Goal: Information Seeking & Learning: Learn about a topic

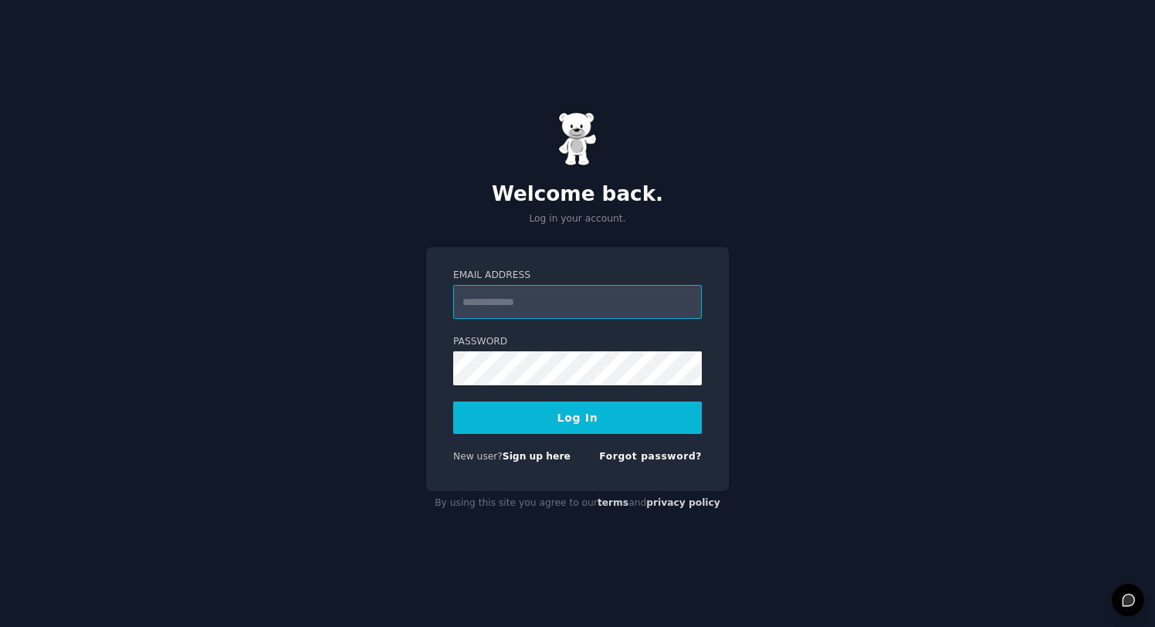
type input "**********"
click at [559, 414] on button "Log In" at bounding box center [577, 418] width 249 height 32
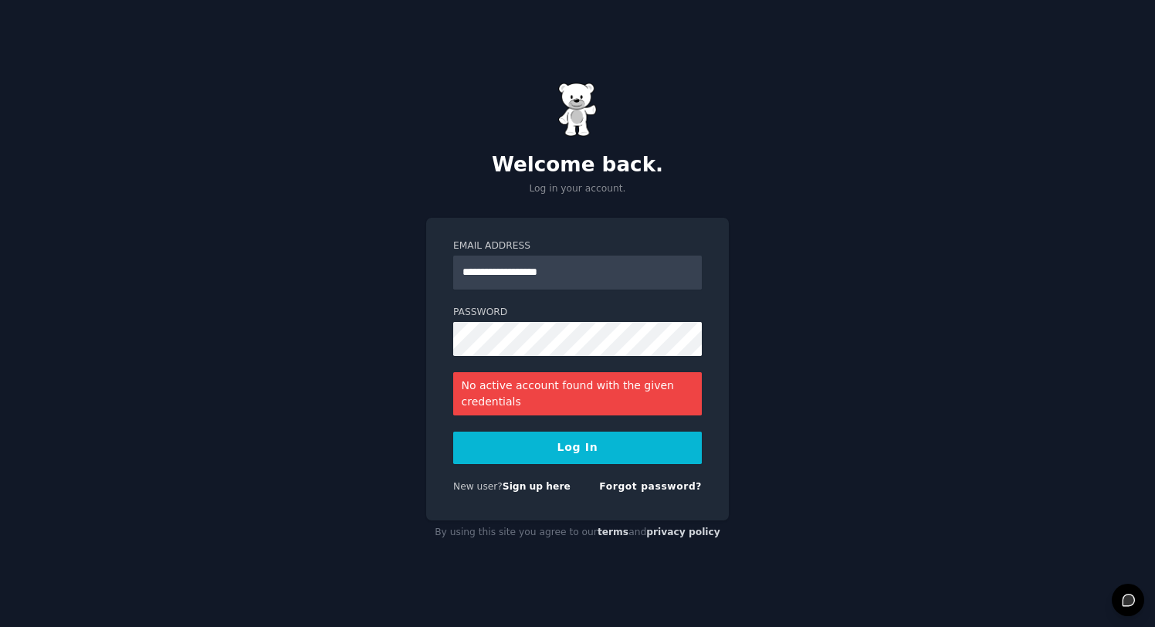
click at [313, 128] on div "**********" at bounding box center [577, 313] width 1155 height 627
click at [638, 484] on link "Forgot password?" at bounding box center [650, 486] width 103 height 11
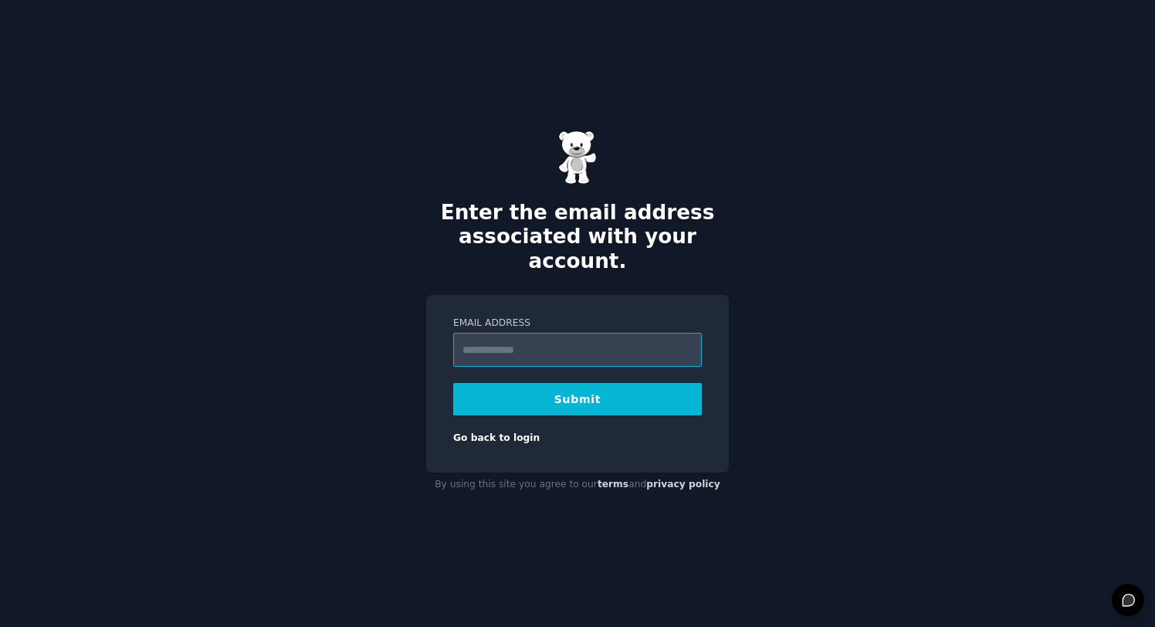
type input "**********"
click at [566, 385] on button "Submit" at bounding box center [577, 399] width 249 height 32
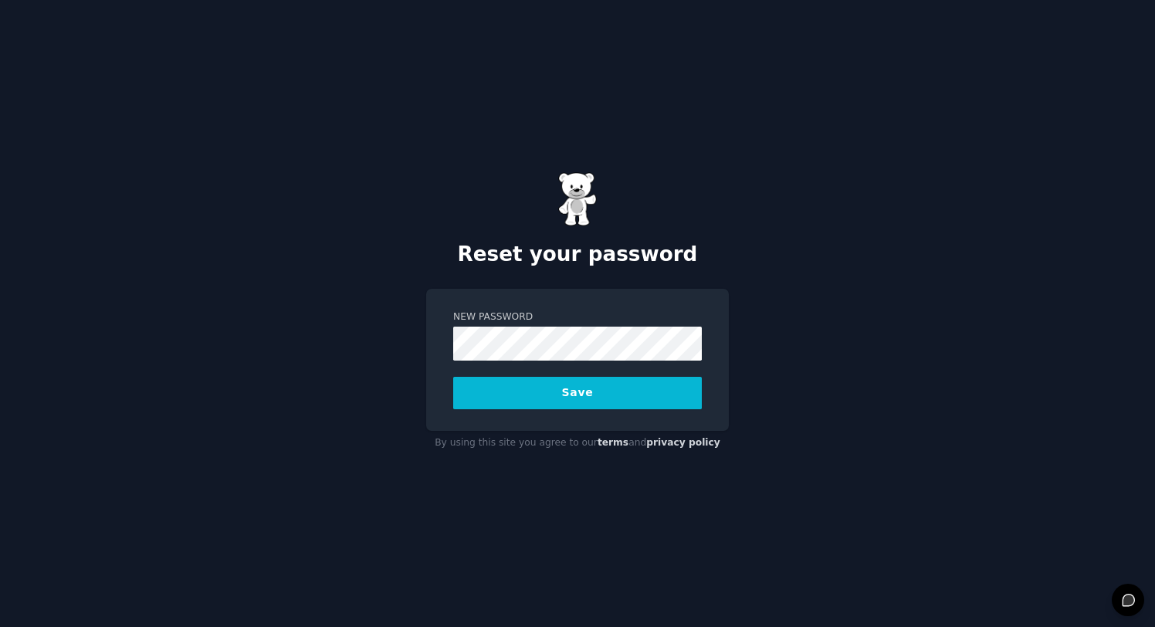
click at [561, 392] on button "Save" at bounding box center [577, 393] width 249 height 32
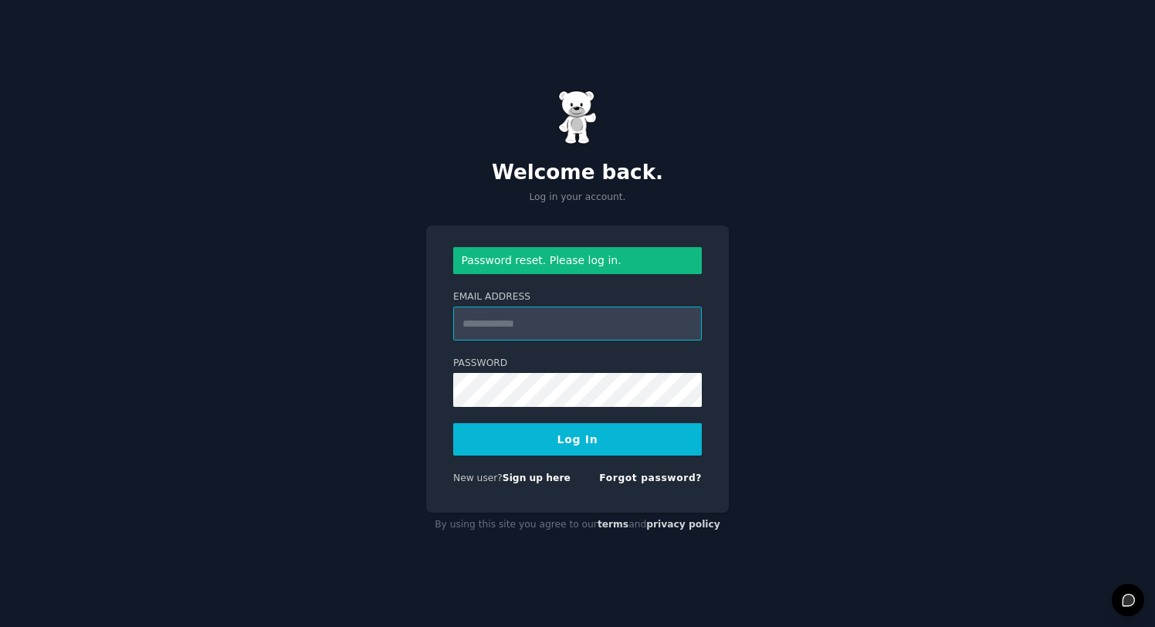
type input "**********"
click at [582, 439] on button "Log In" at bounding box center [577, 439] width 249 height 32
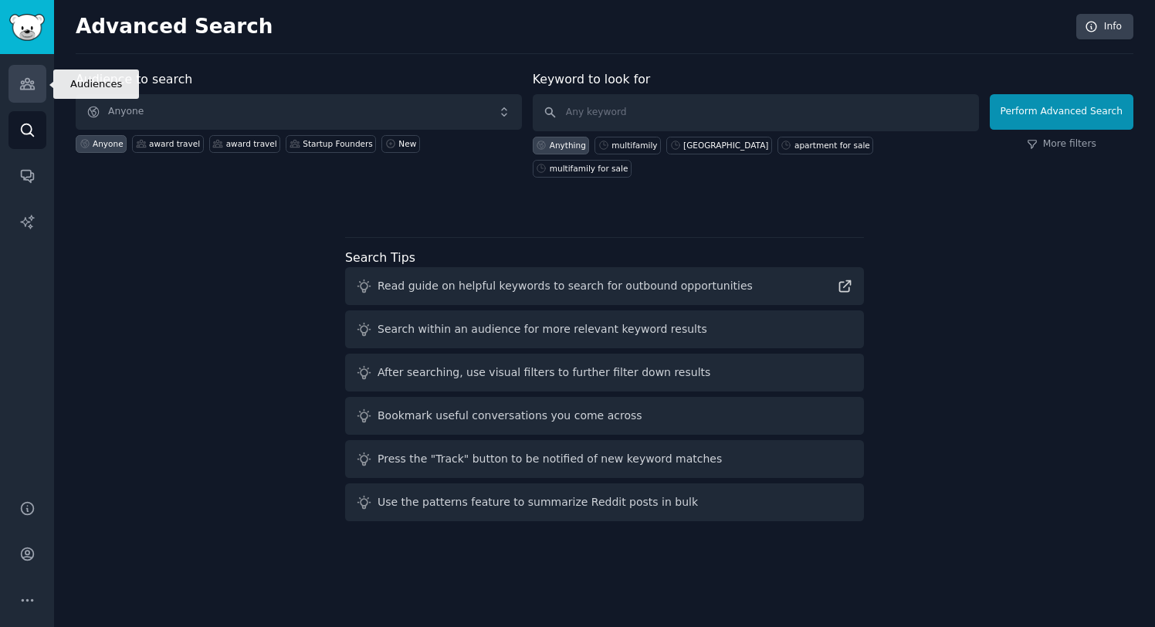
click at [31, 82] on icon "Sidebar" at bounding box center [27, 84] width 14 height 11
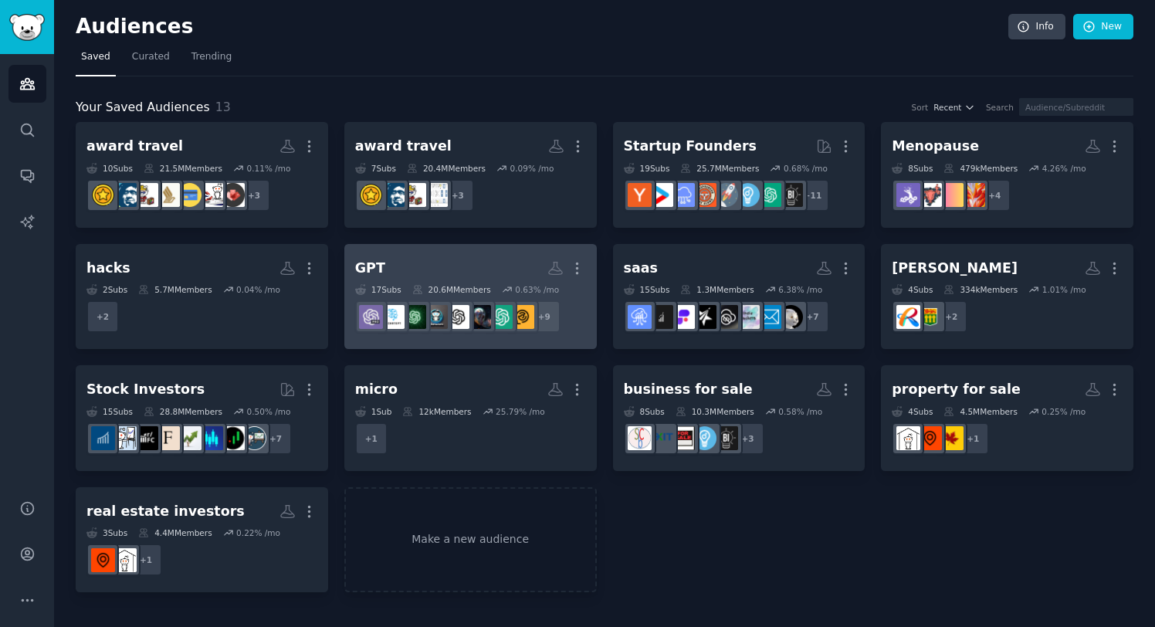
click at [450, 266] on h2 "GPT More" at bounding box center [470, 268] width 231 height 27
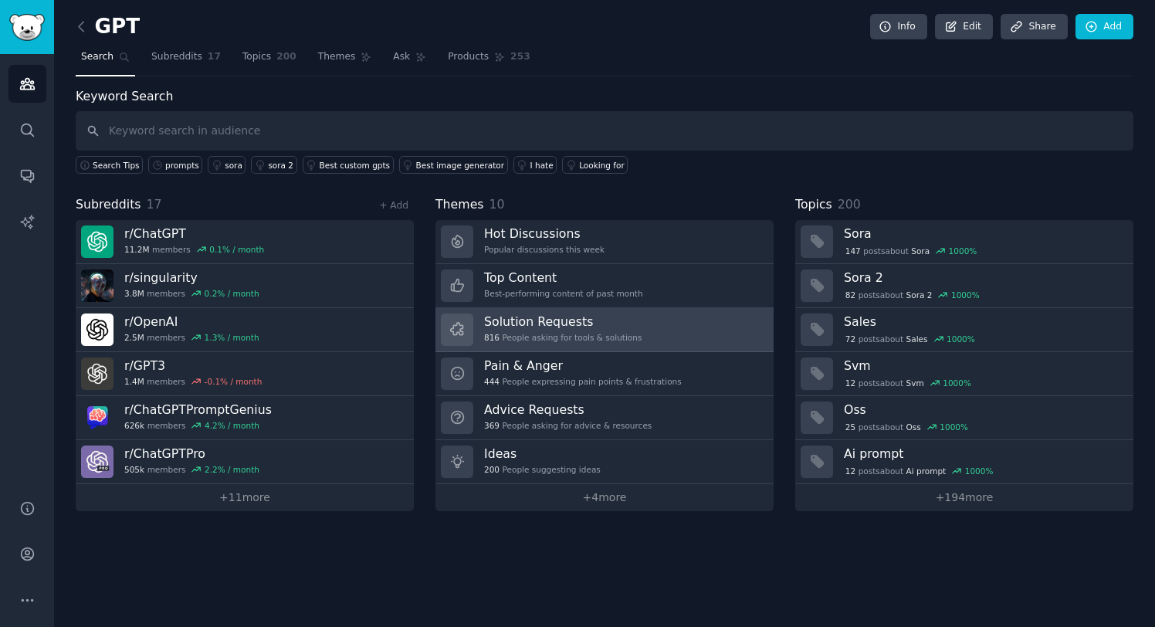
click at [574, 323] on h3 "Solution Requests" at bounding box center [563, 322] width 158 height 16
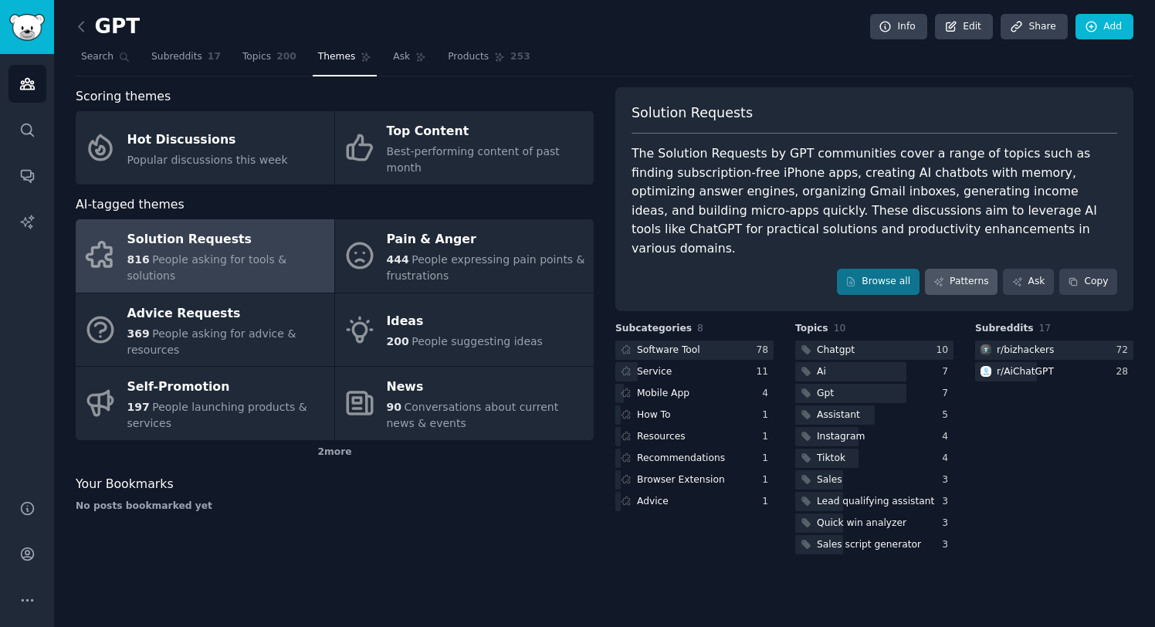
click at [964, 269] on link "Patterns" at bounding box center [961, 282] width 73 height 26
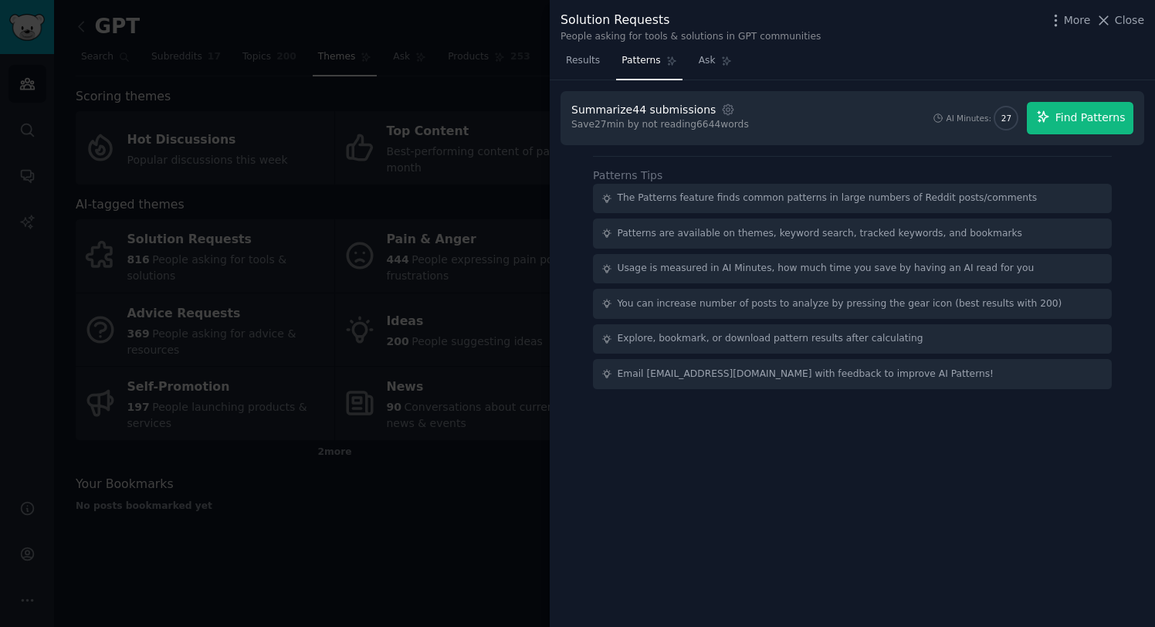
click at [1083, 116] on span "Find Patterns" at bounding box center [1091, 118] width 70 height 16
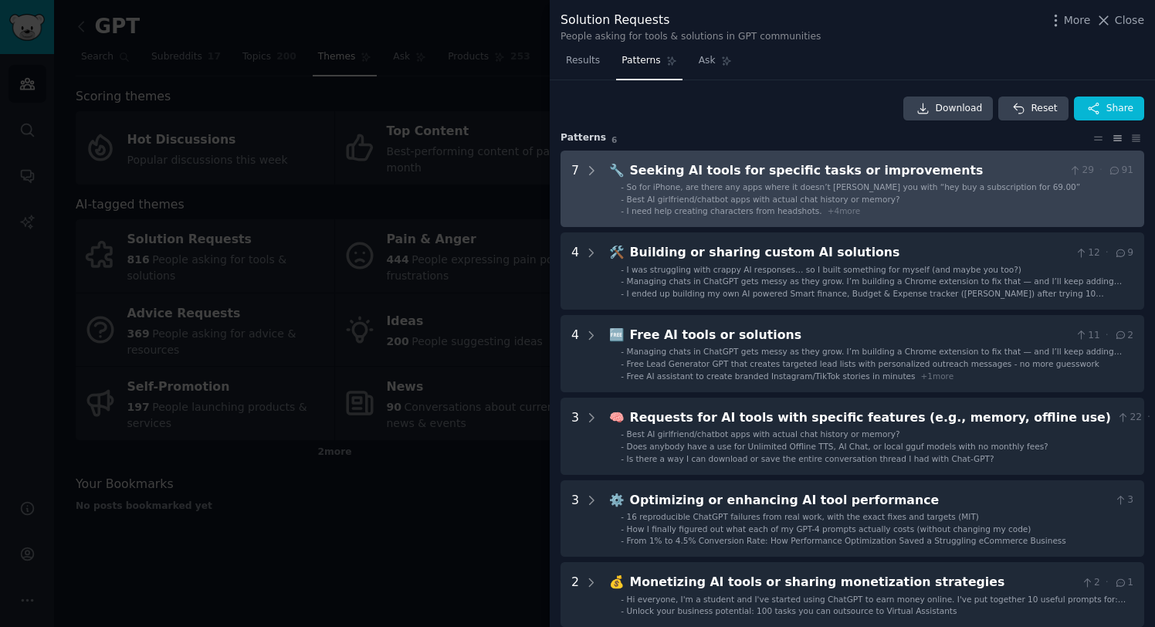
click at [809, 165] on div "Seeking AI tools for specific tasks or improvements" at bounding box center [846, 170] width 433 height 19
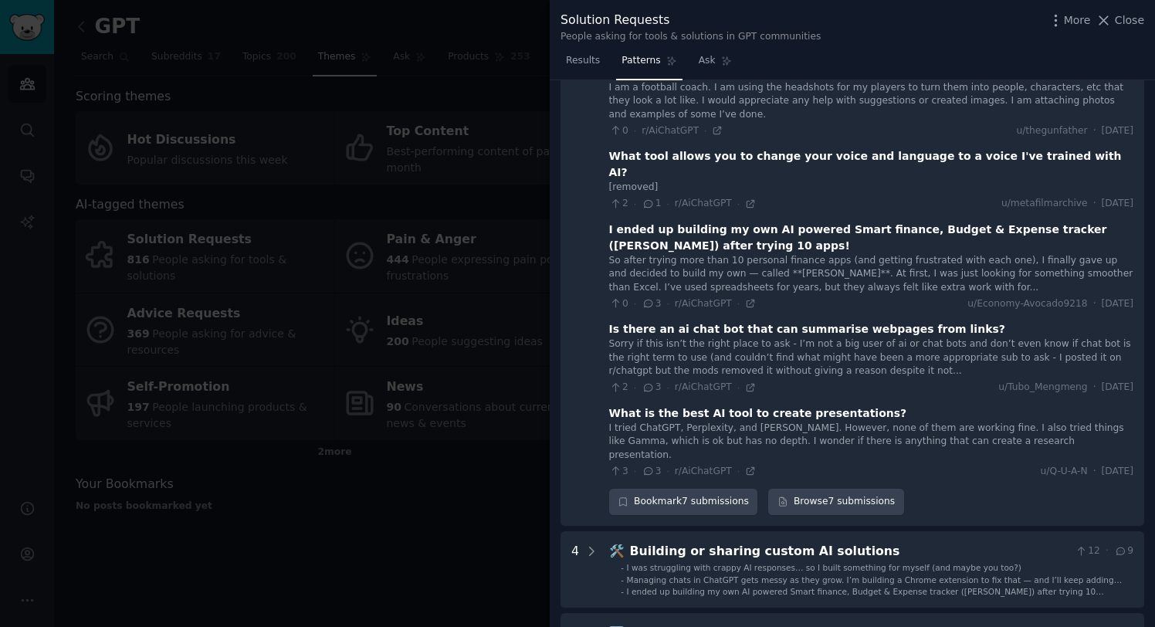
scroll to position [262, 0]
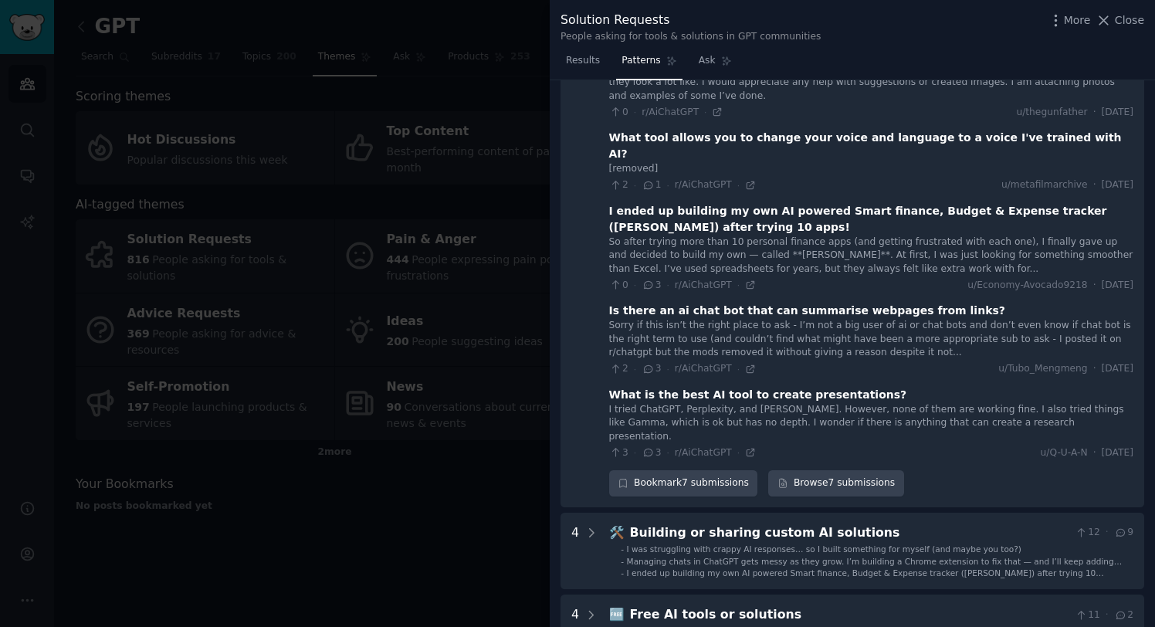
click at [822, 203] on div "I ended up building my own AI powered Smart finance, Budget & Expense tracker (…" at bounding box center [871, 219] width 524 height 32
click at [806, 203] on div "I ended up building my own AI powered Smart finance, Budget & Expense tracker (…" at bounding box center [871, 219] width 524 height 32
click at [814, 470] on link "Browse 7 submissions" at bounding box center [836, 483] width 135 height 26
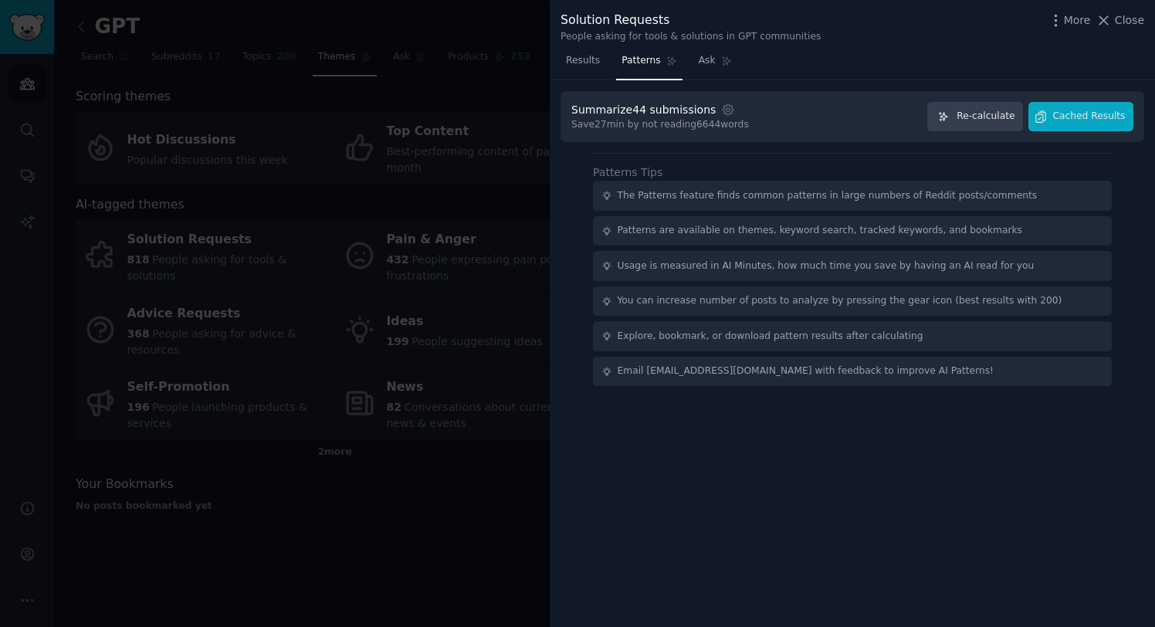
click at [506, 108] on div at bounding box center [577, 313] width 1155 height 627
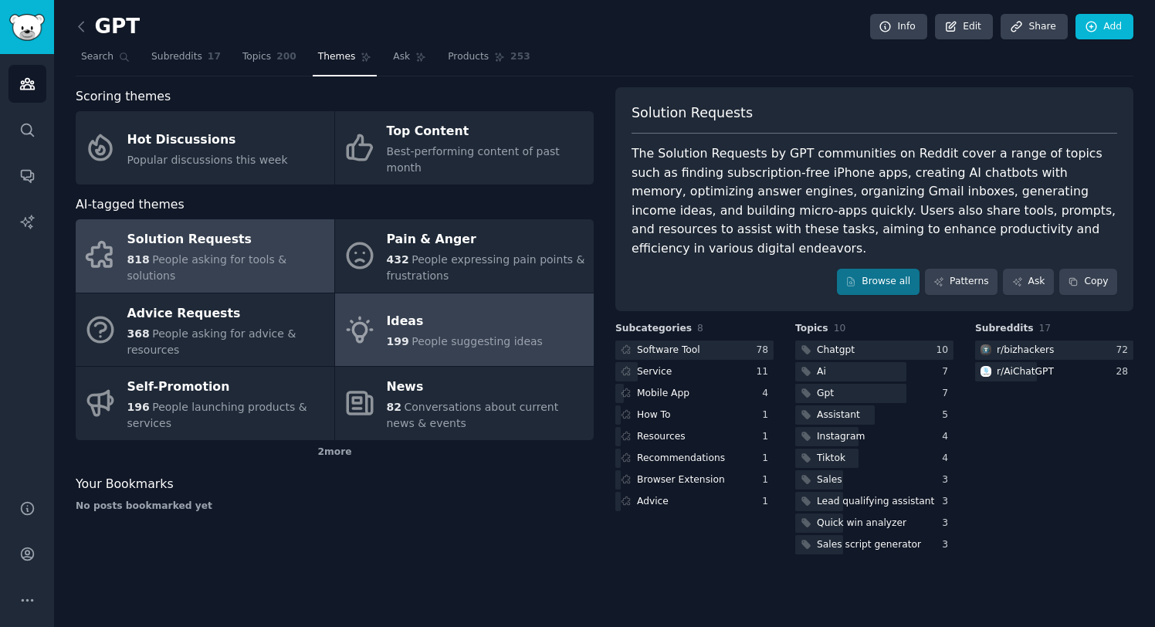
click at [460, 334] on div "199 People suggesting ideas" at bounding box center [465, 342] width 156 height 16
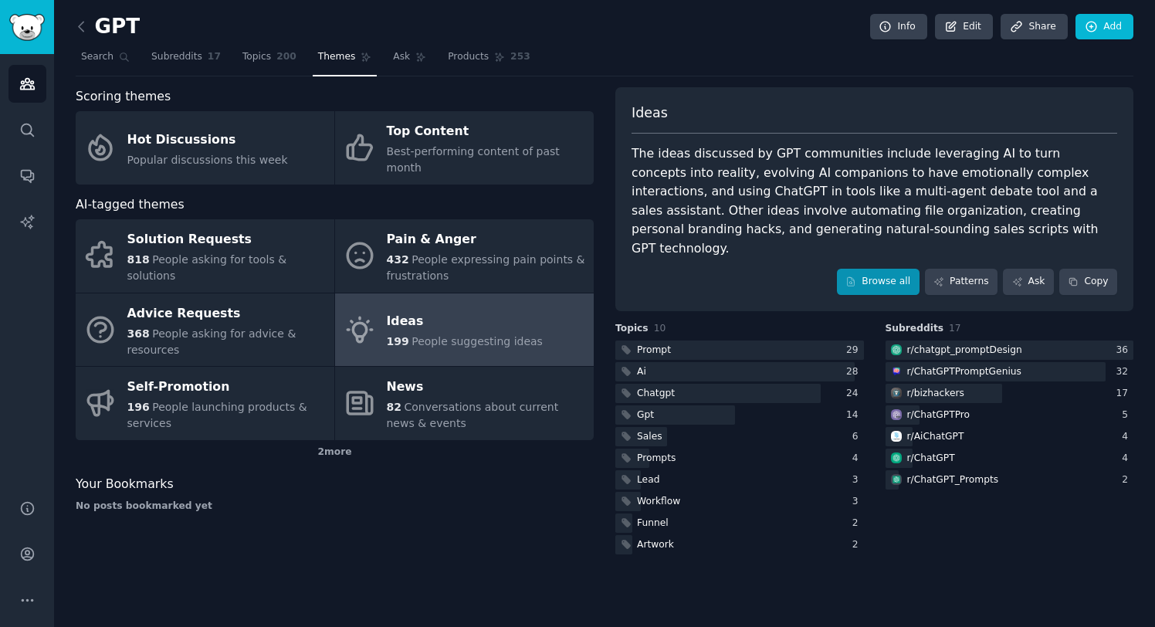
click at [878, 269] on link "Browse all" at bounding box center [878, 282] width 83 height 26
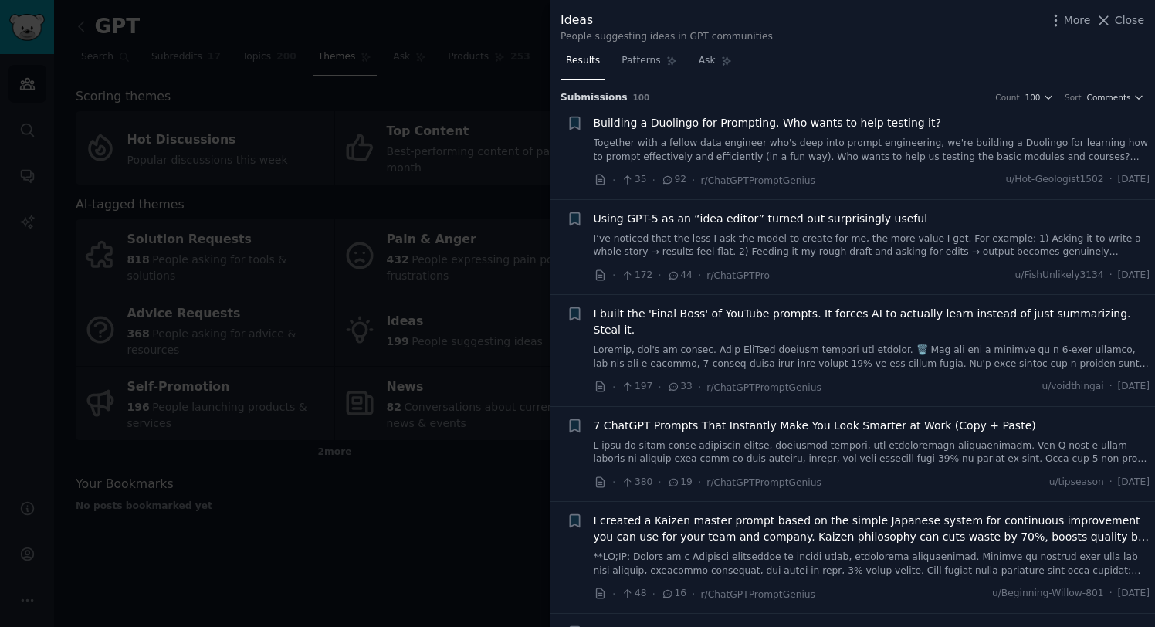
click at [892, 147] on link "Together with a fellow data engineer who's deep into prompt engineering, we're …" at bounding box center [872, 150] width 557 height 27
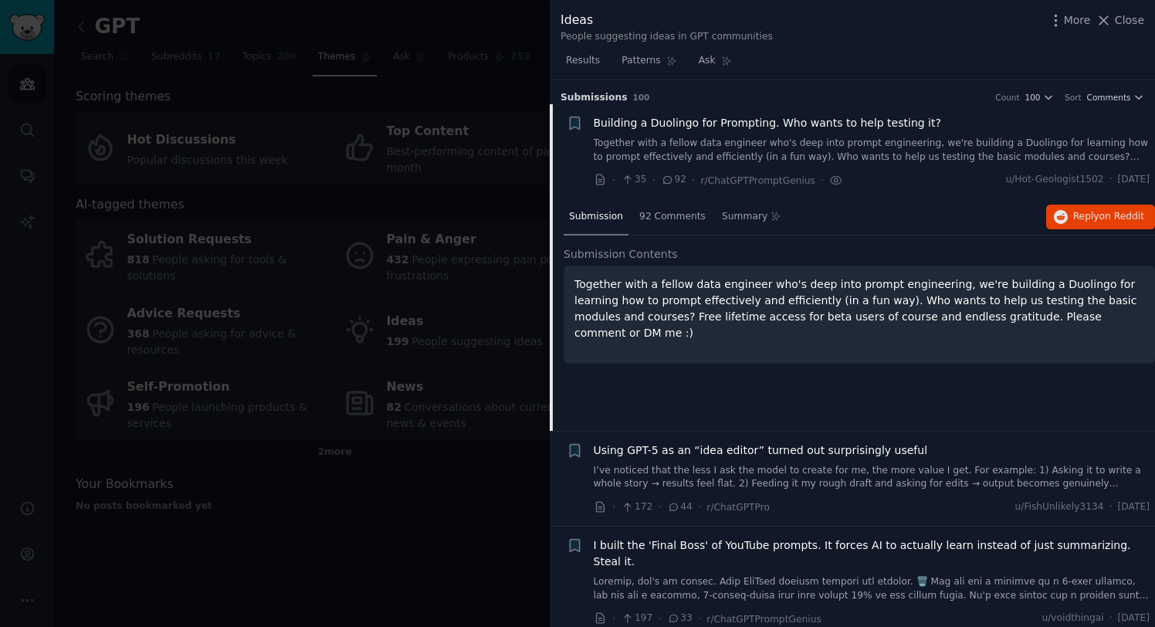
scroll to position [24, 0]
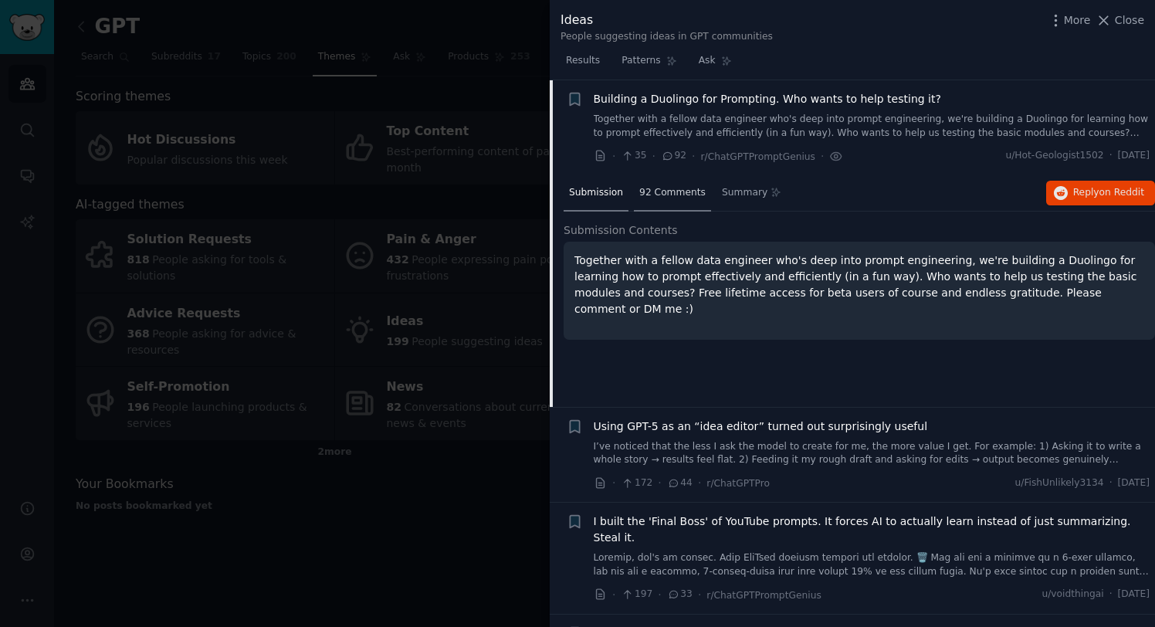
click at [640, 186] on span "92 Comments" at bounding box center [673, 193] width 66 height 14
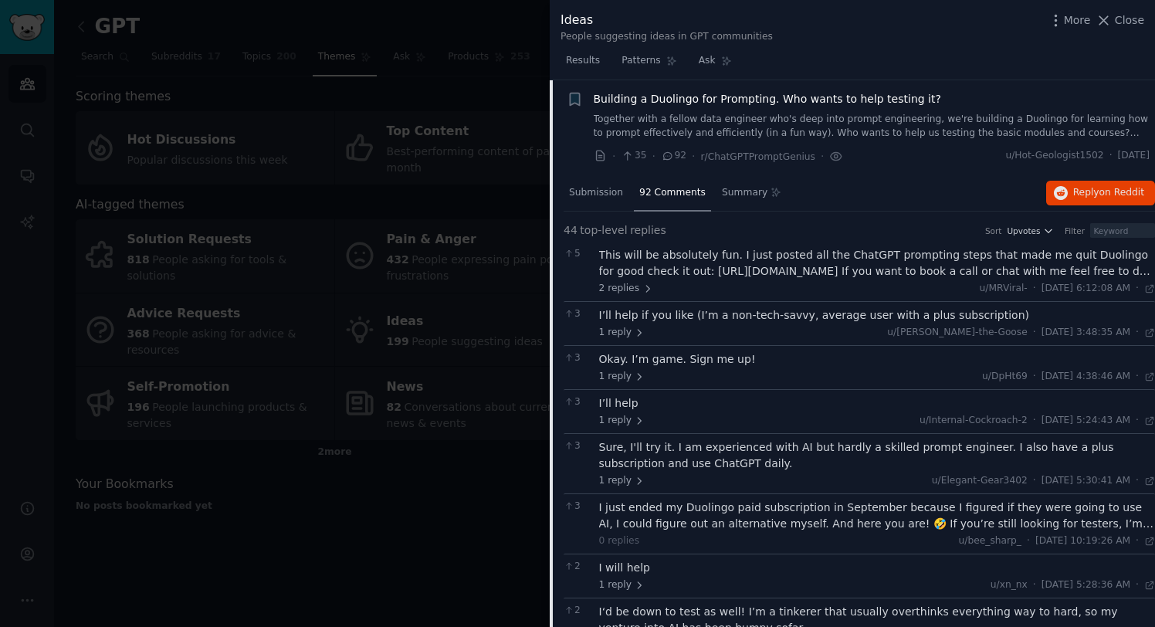
click at [670, 255] on div "This will be absolutely fun. I just posted all the ChatGPT prompting steps that…" at bounding box center [877, 263] width 557 height 32
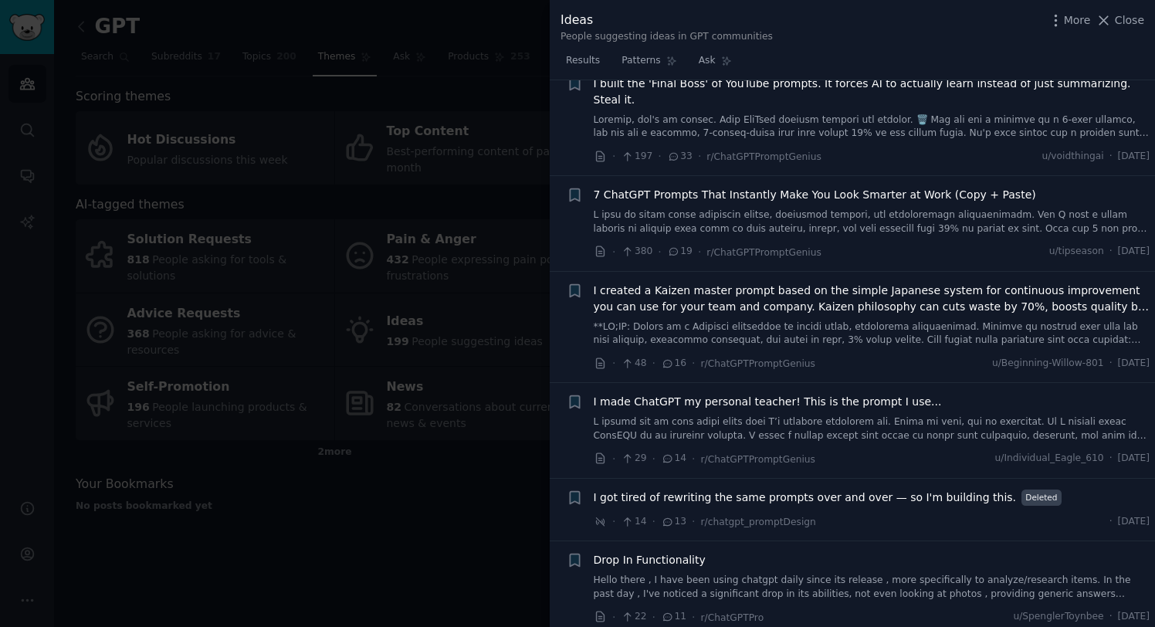
scroll to position [2591, 0]
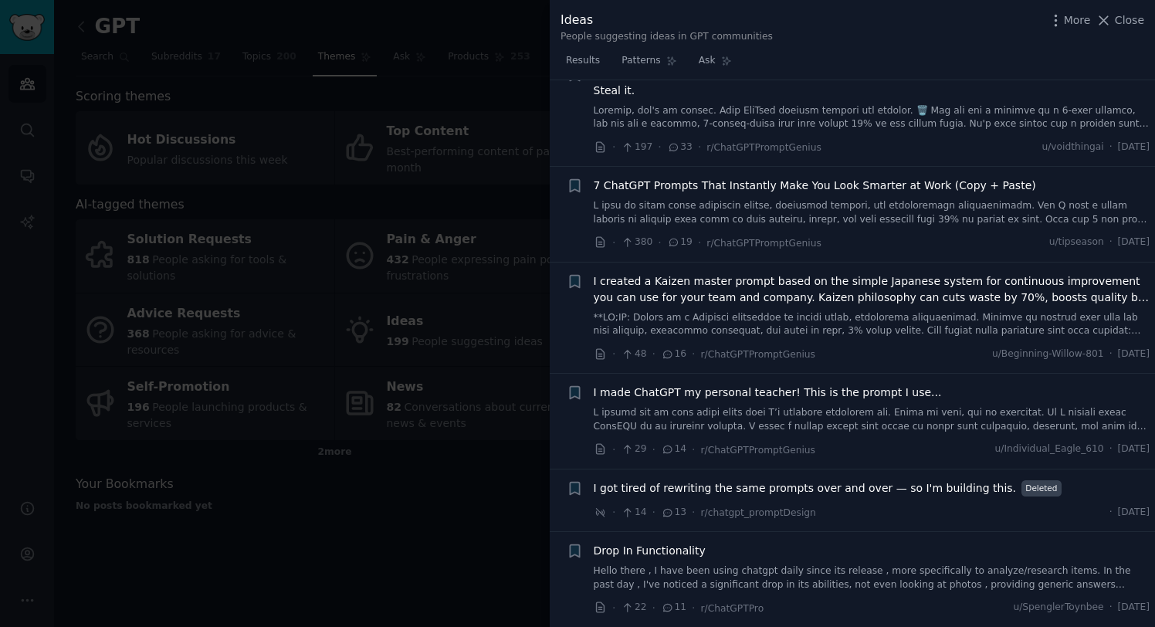
click at [704, 273] on span "I created a Kaizen master prompt based on the simple Japanese system for contin…" at bounding box center [872, 289] width 557 height 32
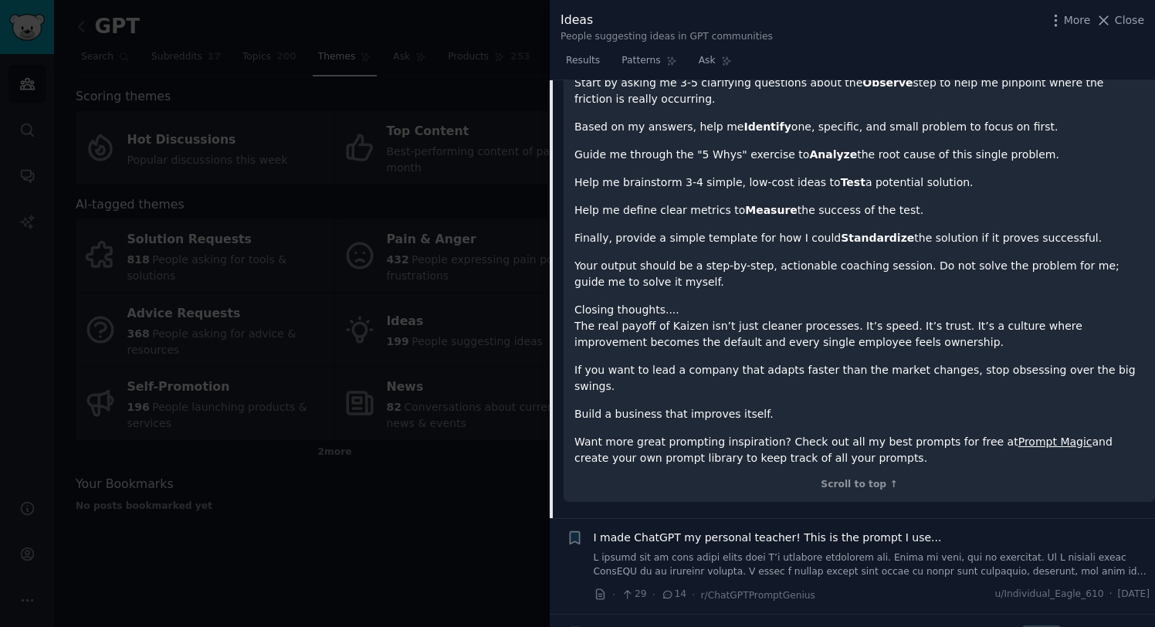
scroll to position [2009, 0]
click at [1019, 435] on link "Prompt Magic" at bounding box center [1056, 441] width 74 height 12
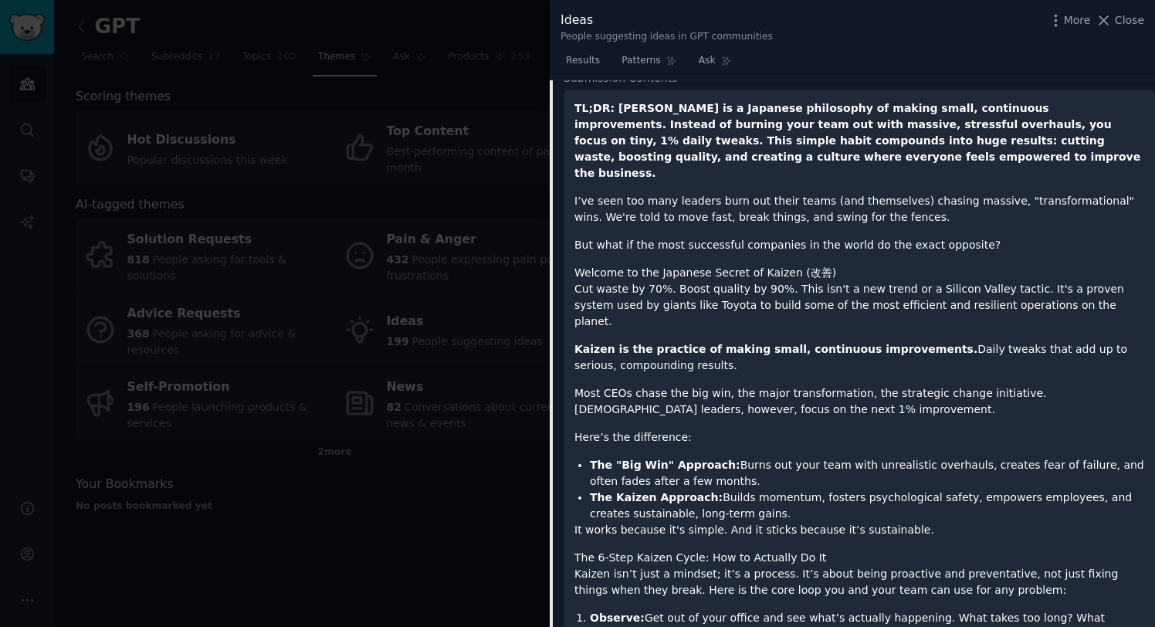
scroll to position [563, 0]
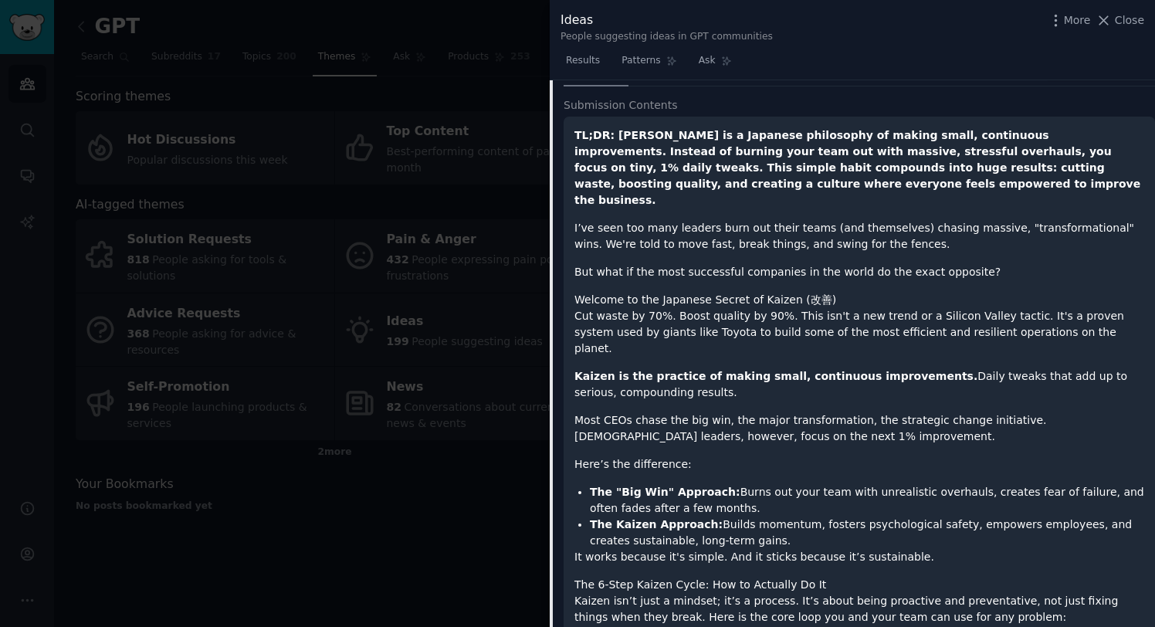
click at [500, 172] on div at bounding box center [577, 313] width 1155 height 627
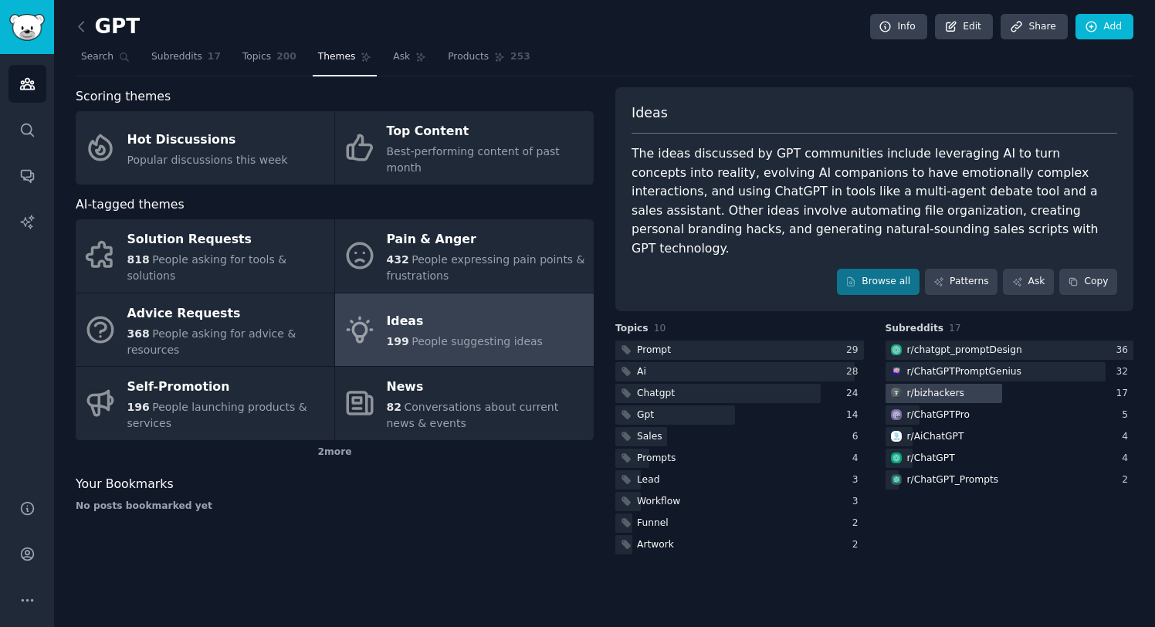
click at [921, 387] on div "r/ bizhackers" at bounding box center [936, 394] width 57 height 14
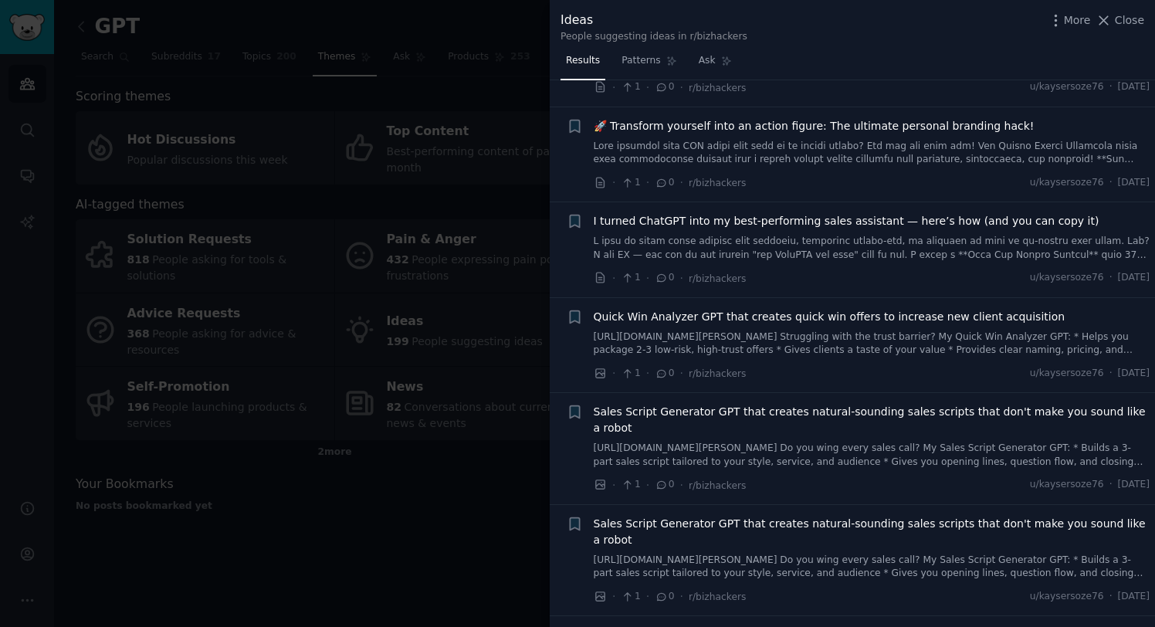
scroll to position [96, 0]
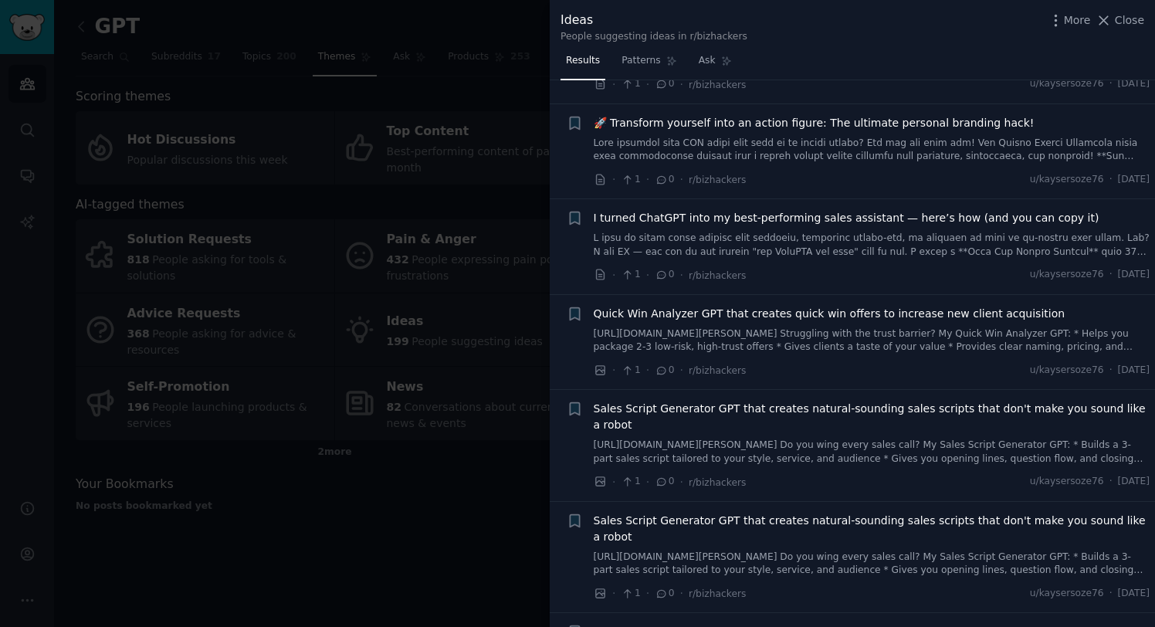
click at [858, 307] on span "Quick Win Analyzer GPT that creates quick win offers to increase new client acq…" at bounding box center [830, 314] width 472 height 16
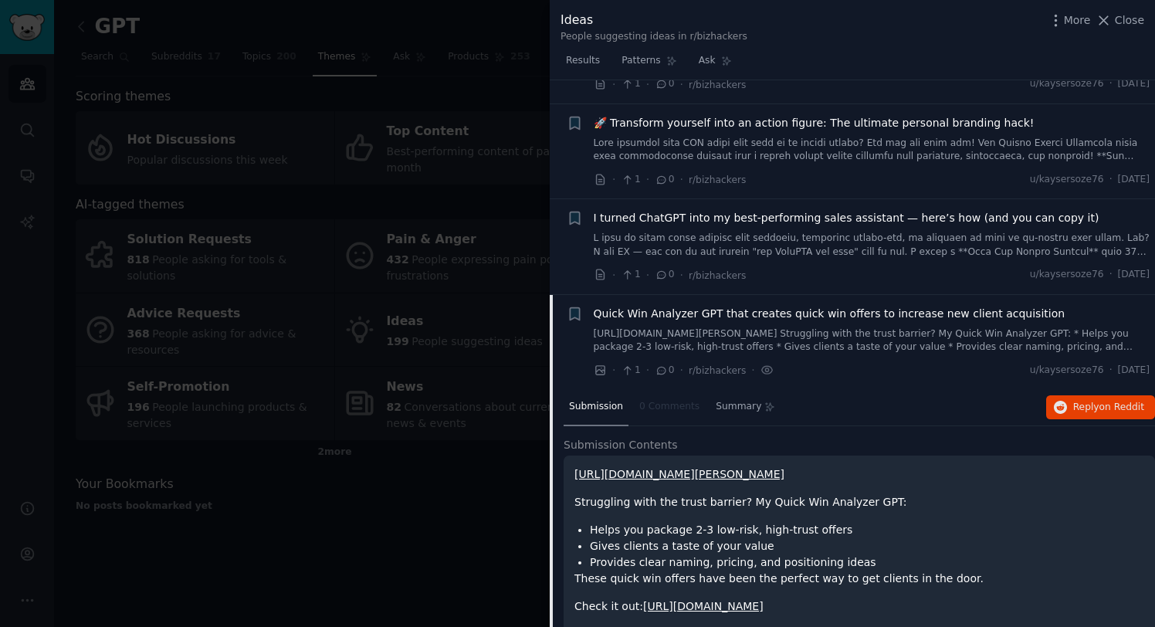
scroll to position [308, 0]
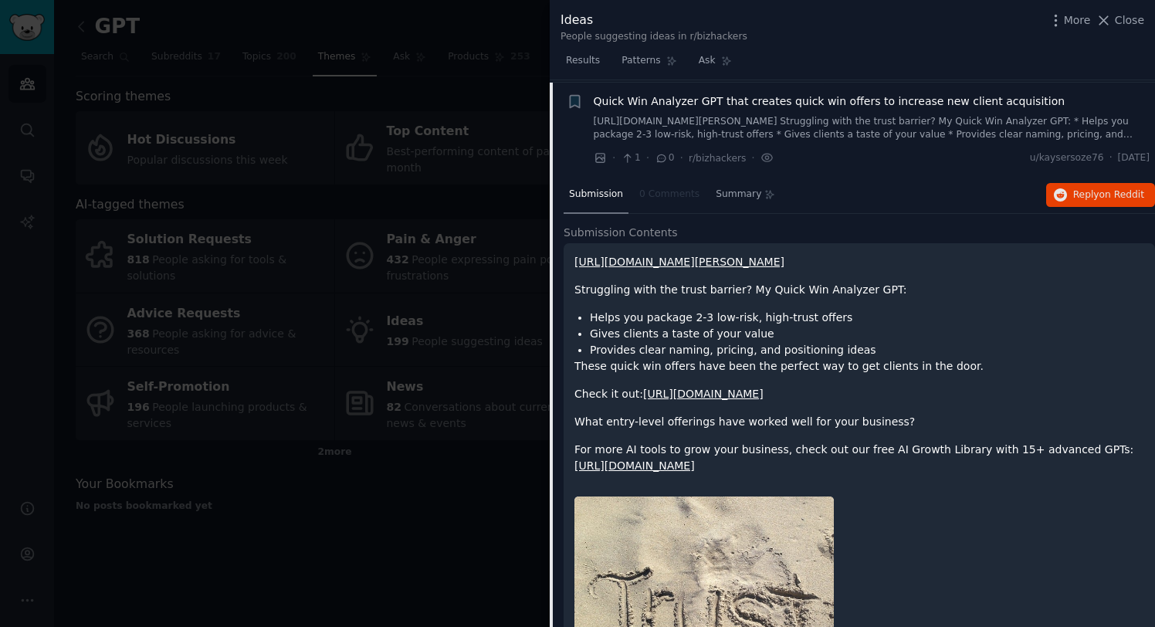
click at [759, 400] on link "https://chatgpt.com/g/g-67f42f225af48191827a322ce9185d65-quick-win-analyzer-by-…" at bounding box center [703, 394] width 120 height 12
